Goal: Transaction & Acquisition: Book appointment/travel/reservation

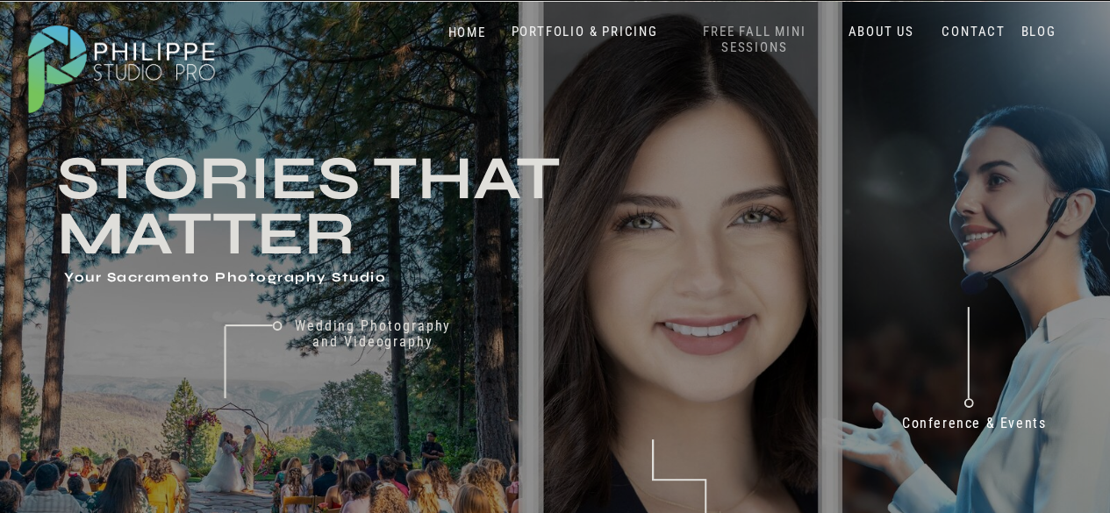
drag, startPoint x: 736, startPoint y: 57, endPoint x: 746, endPoint y: 42, distance: 17.8
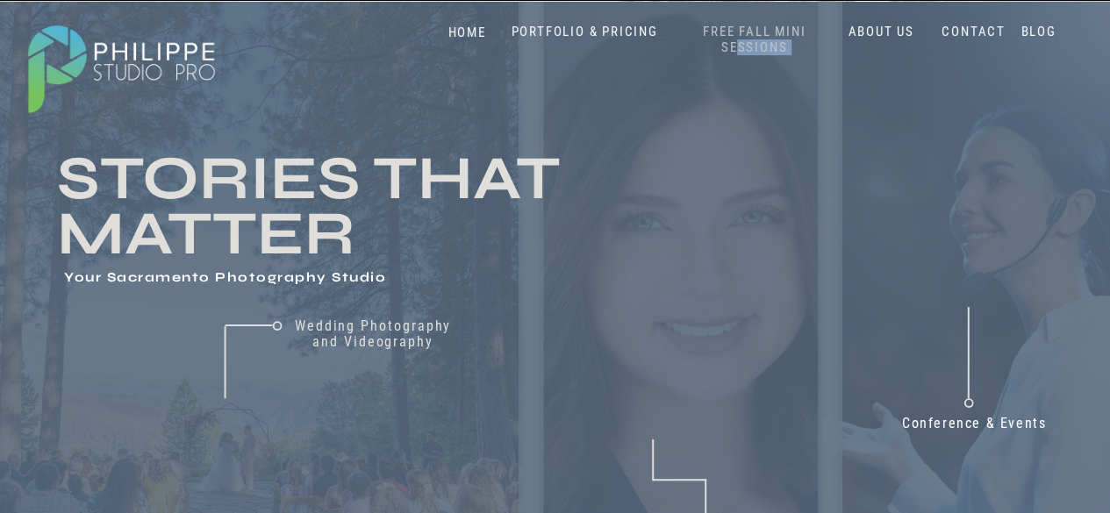
click at [746, 42] on nav "FREE FALL MINI SESSIONS" at bounding box center [755, 40] width 146 height 32
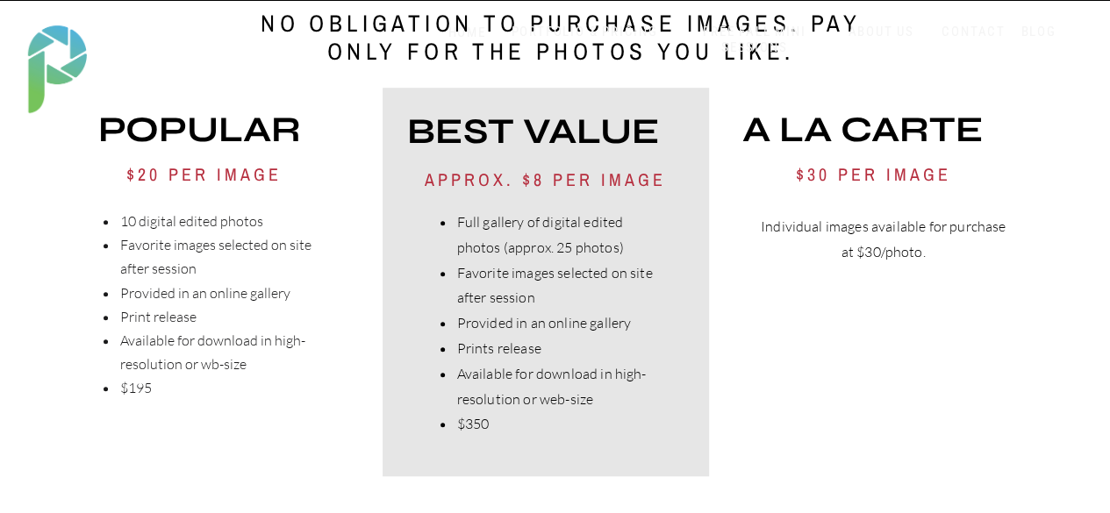
scroll to position [3859, 0]
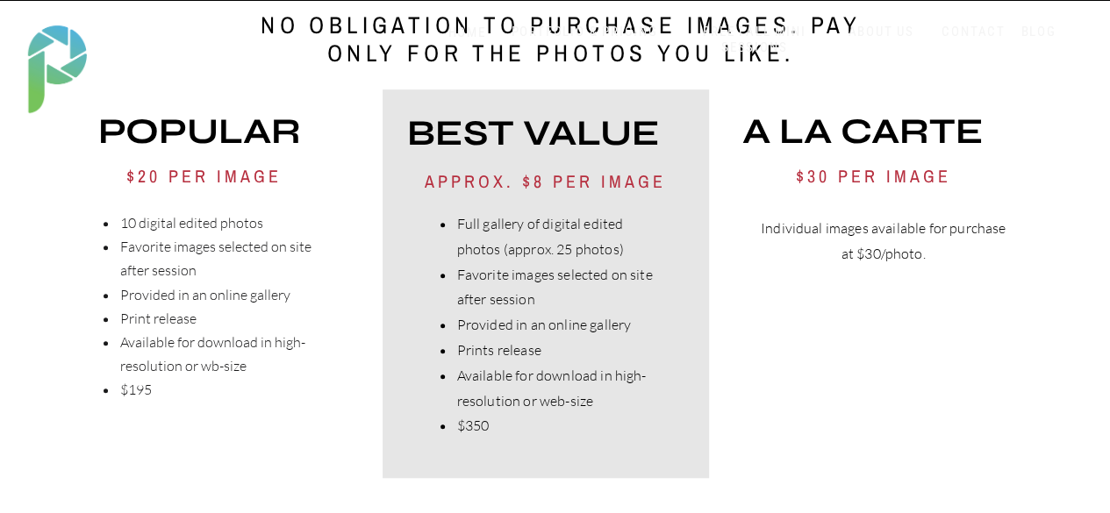
click at [261, 40] on h3 "No obligation to purchase images. Pay only for the photos you like." at bounding box center [560, 41] width 653 height 61
